Goal: Find specific page/section: Find specific page/section

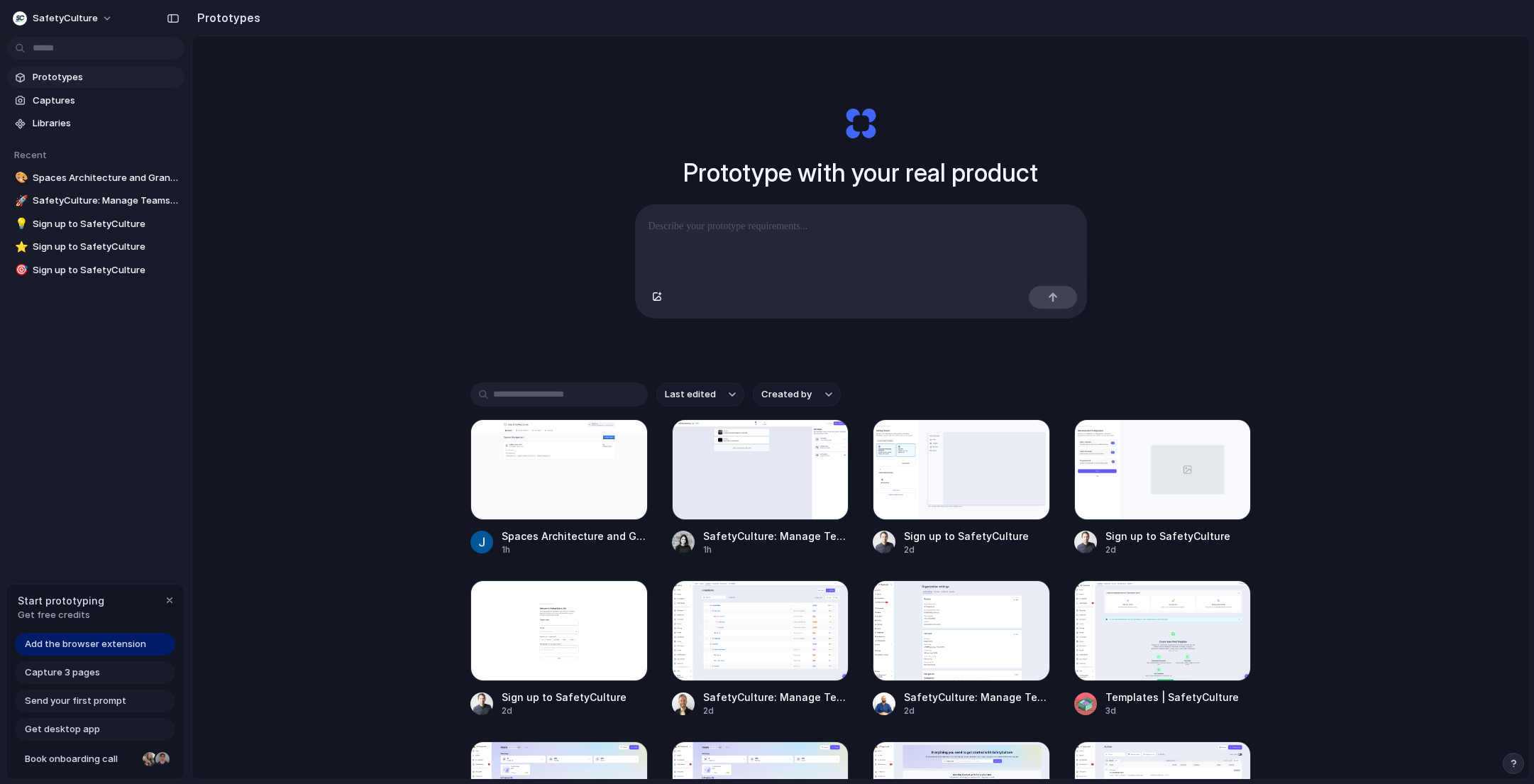
click at [168, 596] on div "button" at bounding box center [169, 600] width 12 height 12
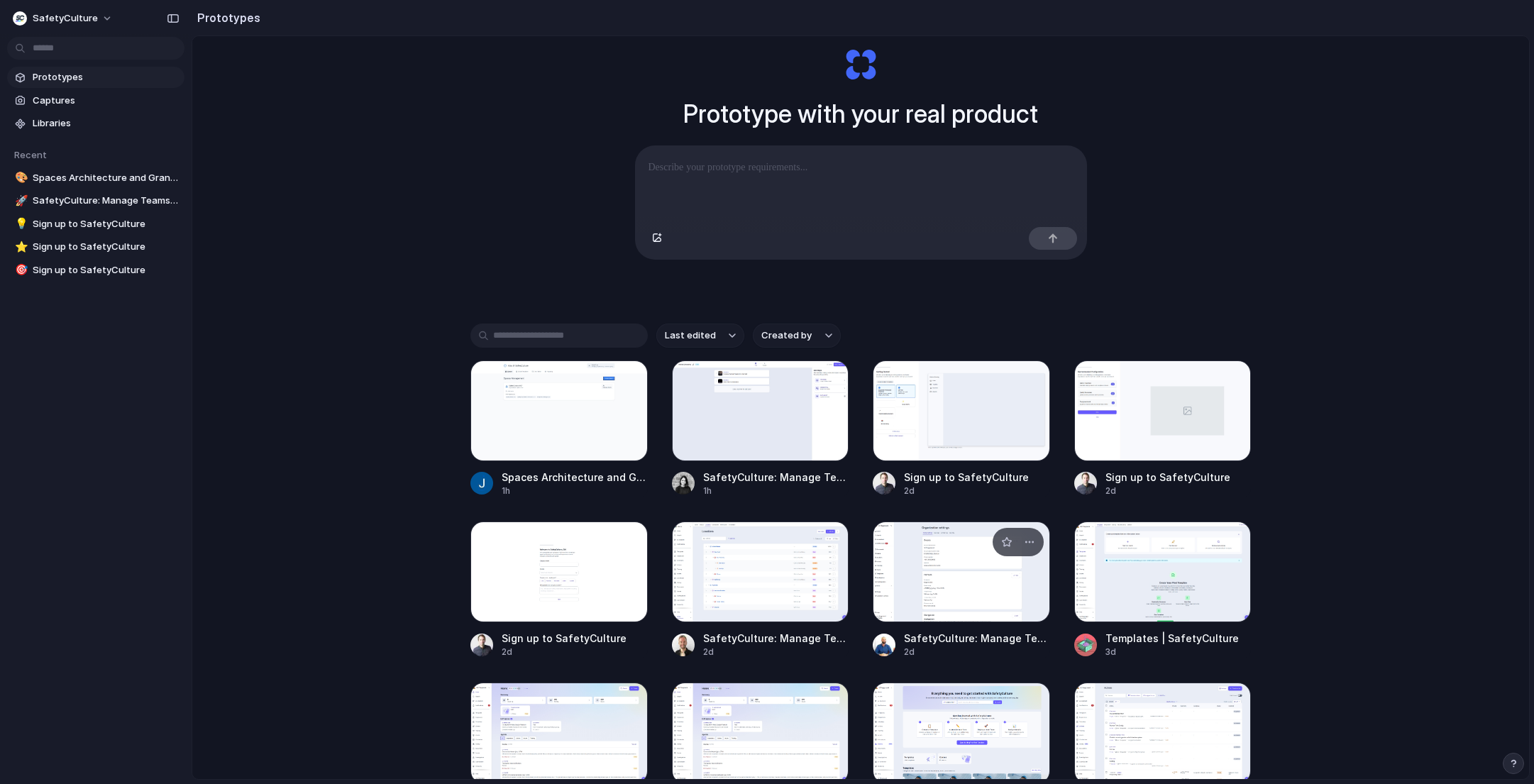
scroll to position [86, 0]
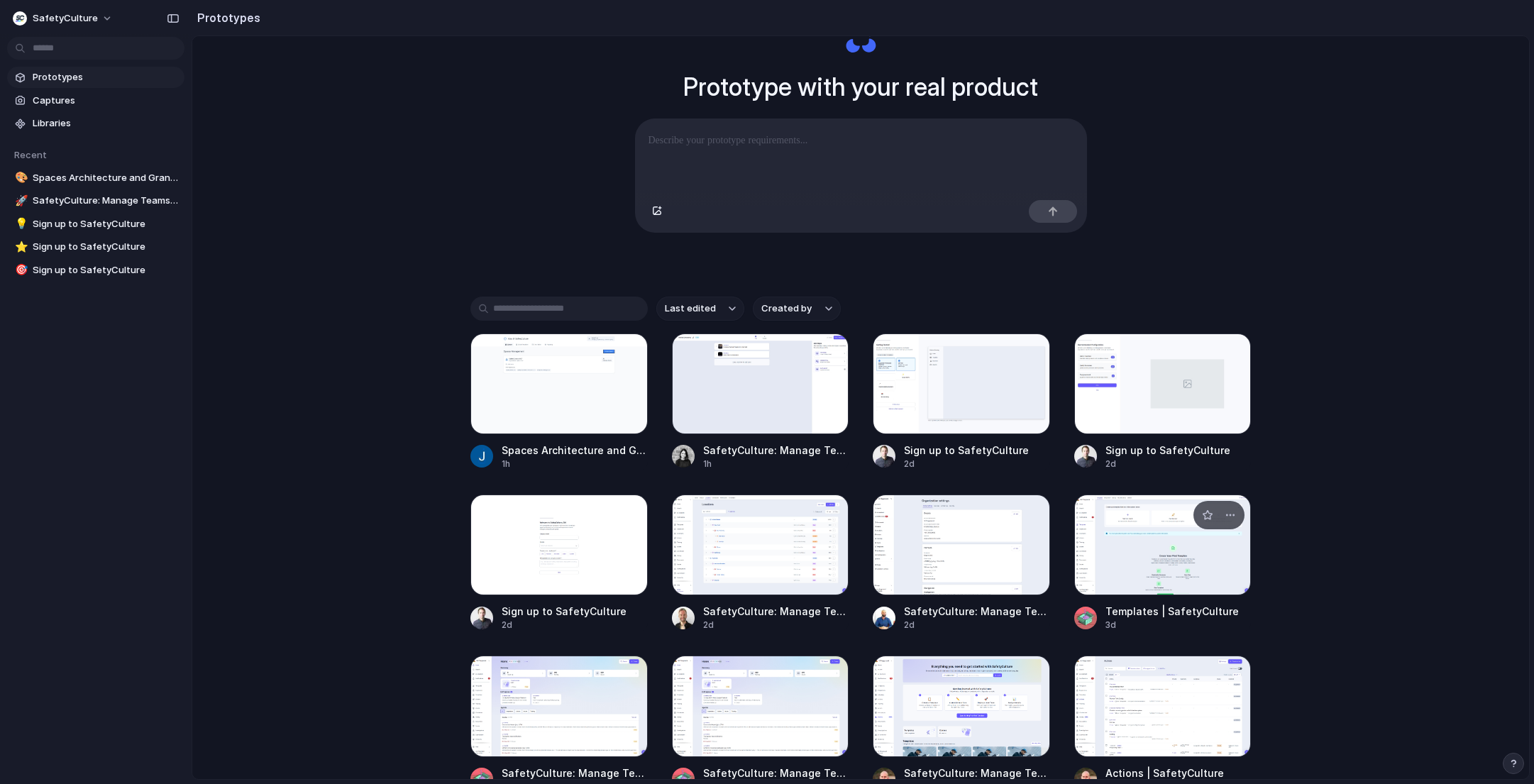
click at [1166, 539] on div at bounding box center [1162, 545] width 177 height 101
